Goal: Task Accomplishment & Management: Use online tool/utility

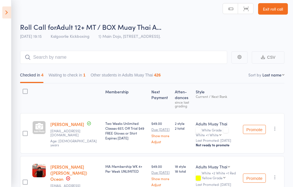
scroll to position [7, 0]
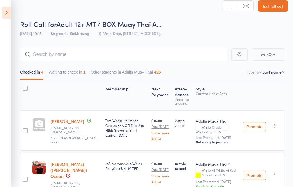
click at [6, 14] on icon at bounding box center [6, 13] width 9 height 12
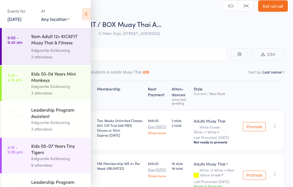
click at [14, 22] on link "11 Aug, 2025" at bounding box center [14, 19] width 14 height 6
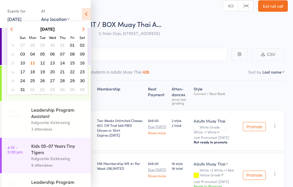
click at [33, 65] on span "11" at bounding box center [32, 62] width 5 height 5
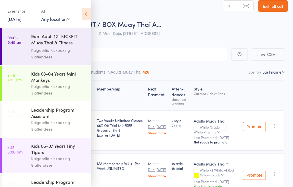
scroll to position [0, 0]
click at [17, 22] on link "11 Aug, 2025" at bounding box center [14, 19] width 14 height 6
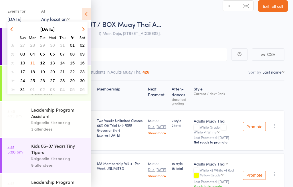
click at [41, 63] on span "12" at bounding box center [42, 62] width 5 height 5
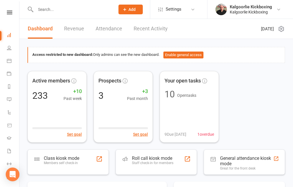
click at [6, 14] on link at bounding box center [9, 13] width 20 height 4
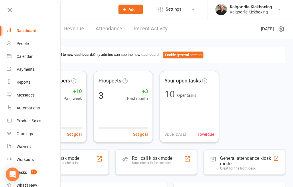
click at [8, 12] on icon at bounding box center [10, 10] width 8 height 8
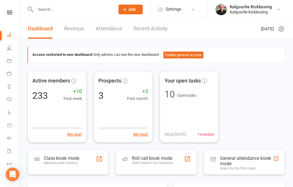
click at [130, 164] on div "Roll call kiosk mode Staff check-in for members" at bounding box center [156, 161] width 81 height 25
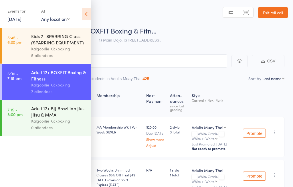
click at [87, 13] on icon at bounding box center [86, 14] width 9 height 12
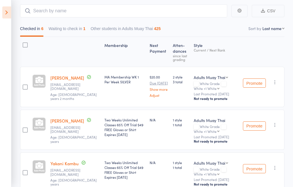
scroll to position [71, 0]
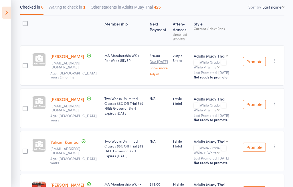
click at [37, 107] on div at bounding box center [38, 102] width 13 height 13
click at [39, 61] on div at bounding box center [38, 59] width 13 height 13
click at [37, 109] on div at bounding box center [38, 102] width 13 height 13
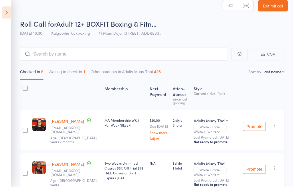
scroll to position [0, 0]
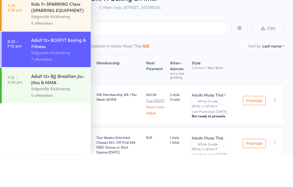
scroll to position [33, 0]
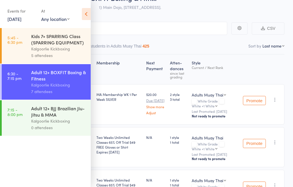
click at [86, 11] on icon at bounding box center [86, 14] width 9 height 12
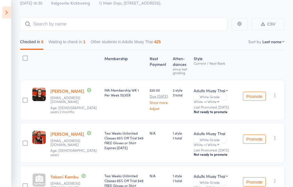
scroll to position [0, 0]
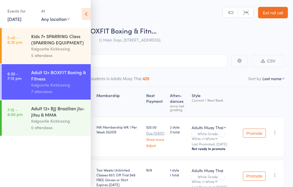
click at [87, 13] on icon at bounding box center [86, 14] width 9 height 12
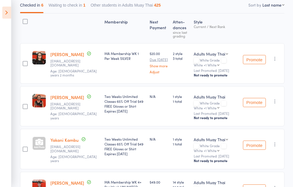
scroll to position [95, 0]
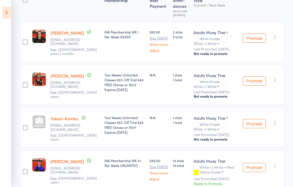
click at [39, 128] on div at bounding box center [38, 121] width 13 height 13
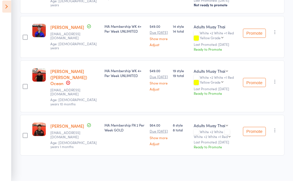
scroll to position [207, 0]
